Goal: Register for event/course

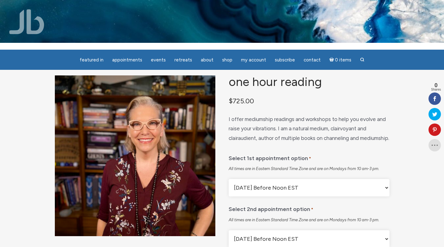
scroll to position [6, 0]
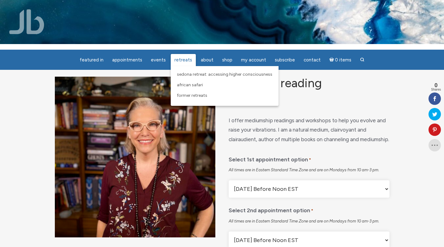
click at [187, 74] on span "Sedona Retreat: Accessing Higher Consciousness" at bounding box center [224, 74] width 95 height 5
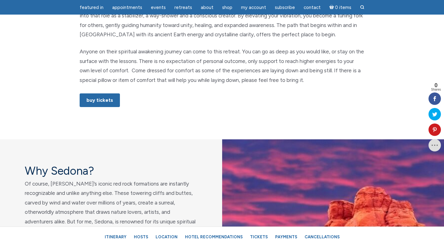
scroll to position [388, 0]
click at [99, 100] on link "Buy Tickets" at bounding box center [100, 100] width 40 height 14
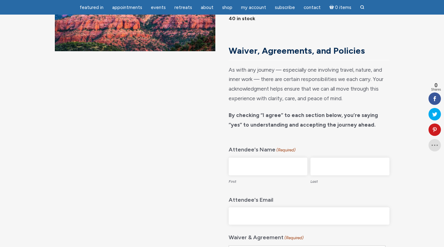
scroll to position [120, 0]
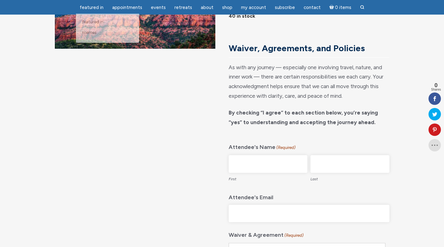
drag, startPoint x: 0, startPoint y: 0, endPoint x: 86, endPoint y: -14, distance: 87.2
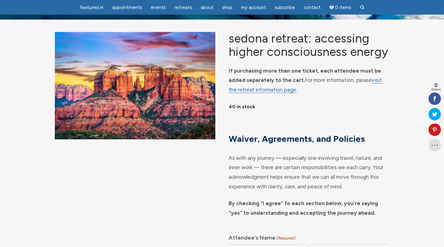
scroll to position [30, 0]
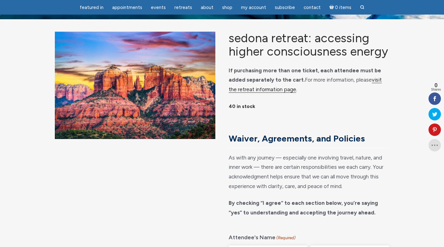
click at [361, 86] on link "visit the retreat information page" at bounding box center [305, 84] width 153 height 16
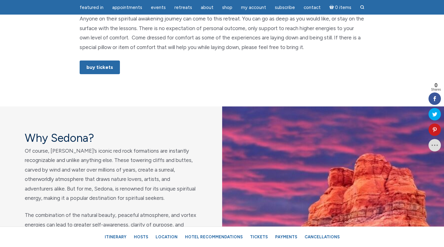
scroll to position [421, 0]
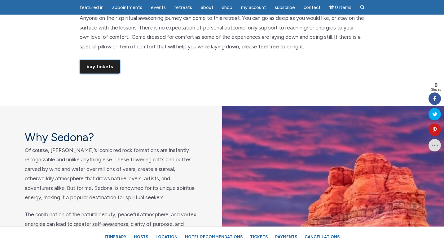
click at [101, 64] on link "Buy Tickets" at bounding box center [100, 67] width 40 height 14
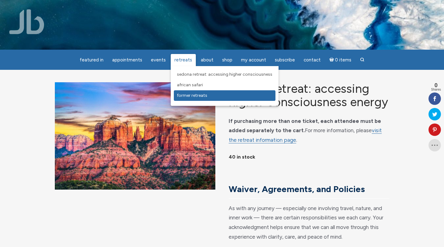
click at [185, 96] on span "Former Retreats" at bounding box center [192, 95] width 30 height 5
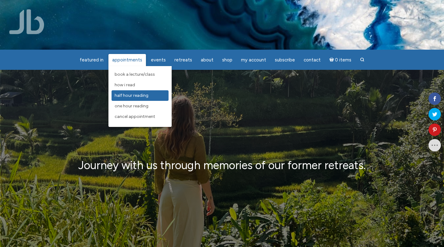
click at [132, 93] on span "Half Hour Reading" at bounding box center [132, 95] width 34 height 5
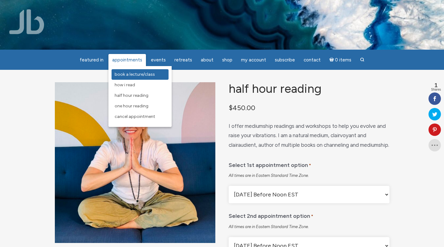
click at [133, 74] on span "Book a Lecture/Class" at bounding box center [135, 74] width 40 height 5
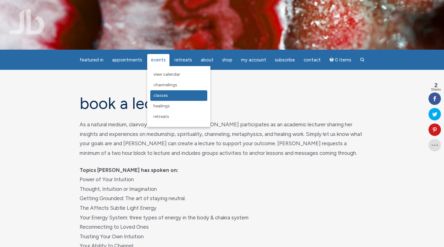
click at [160, 94] on span "Classes" at bounding box center [160, 95] width 15 height 5
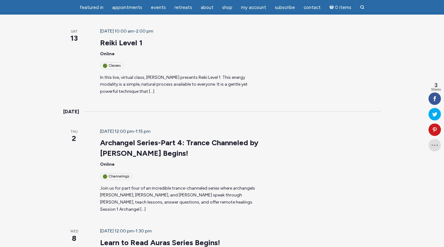
scroll to position [115, 0]
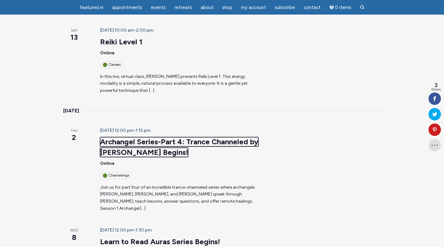
click at [112, 137] on link "Archangel Series-Part 4: Trance Channeled by [PERSON_NAME] Begins!" at bounding box center [179, 147] width 158 height 20
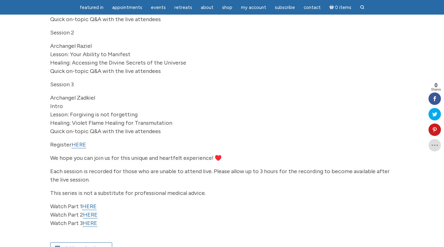
scroll to position [166, 0]
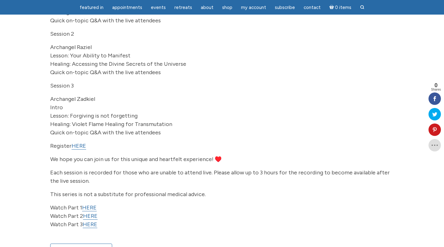
click at [80, 149] on link "HERE" at bounding box center [79, 145] width 15 height 7
